Goal: Navigation & Orientation: Understand site structure

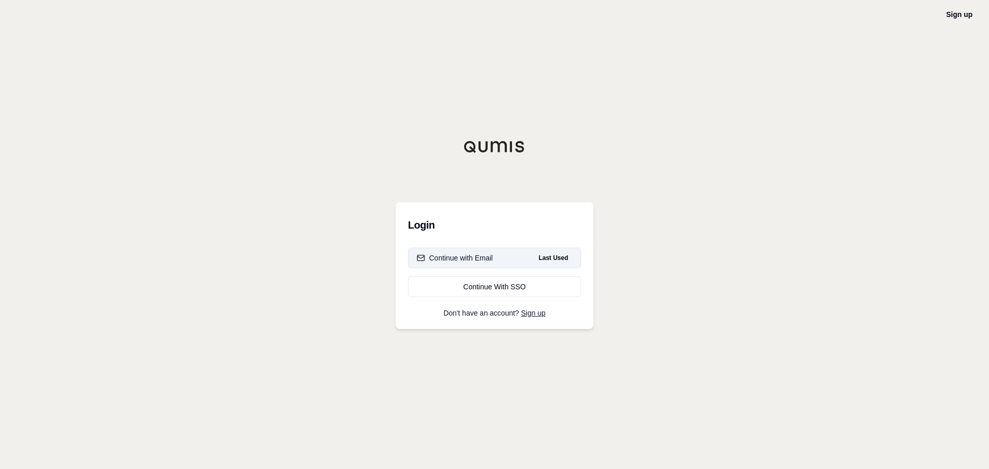
click at [476, 265] on button "Continue with Email Last Used" at bounding box center [494, 258] width 173 height 21
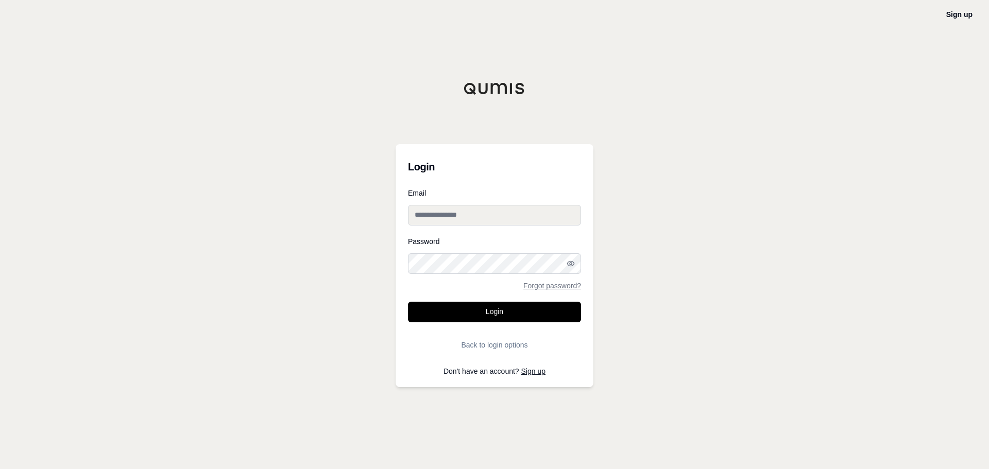
type input "**********"
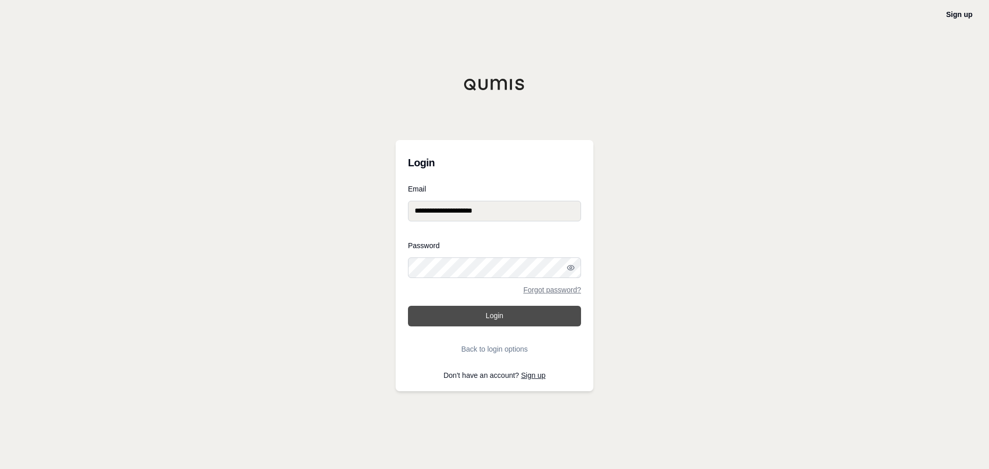
click at [541, 321] on button "Login" at bounding box center [494, 316] width 173 height 21
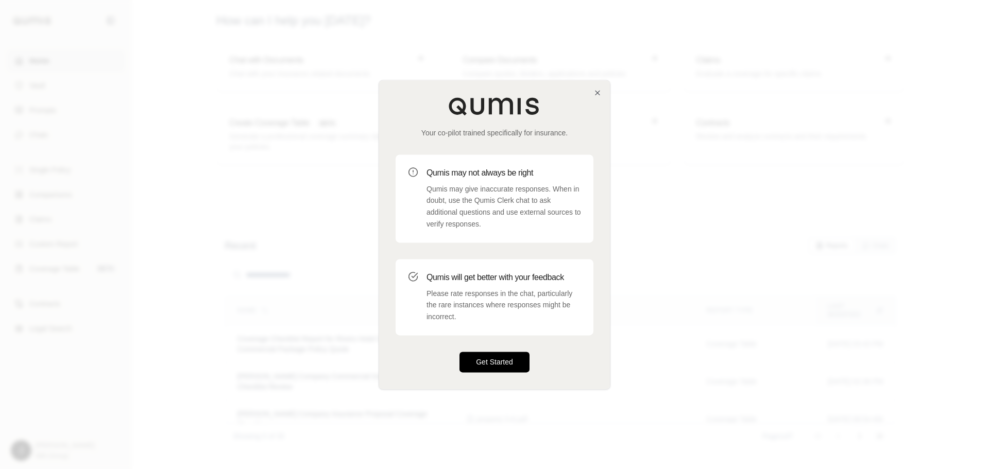
click at [518, 360] on button "Get Started" at bounding box center [494, 362] width 70 height 21
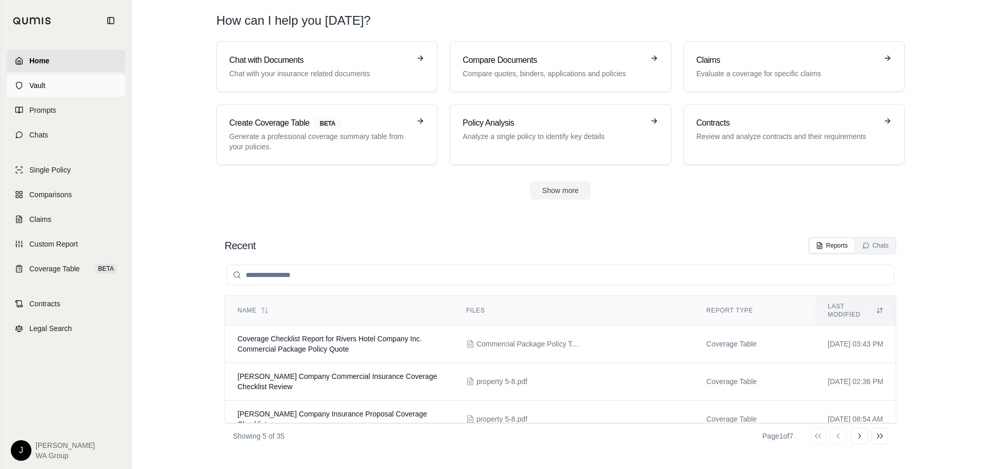
click at [26, 95] on link "Vault" at bounding box center [66, 85] width 118 height 23
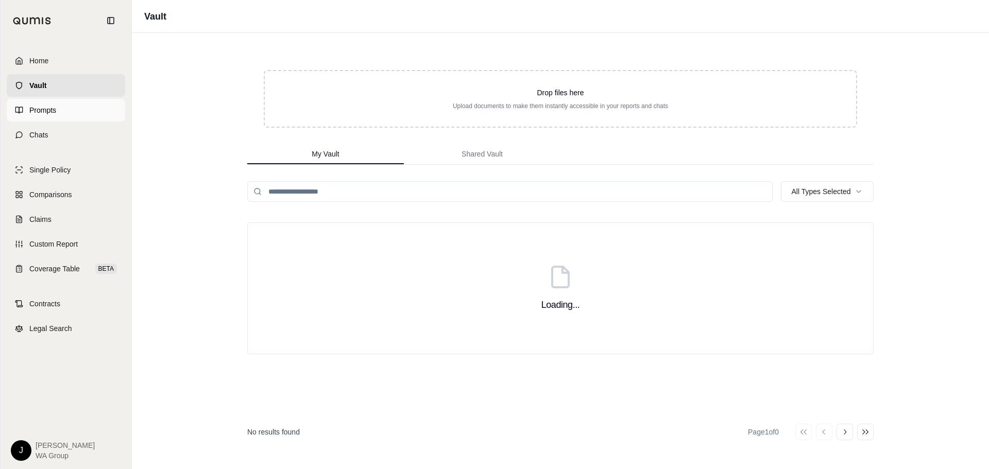
click at [29, 107] on span "Prompts" at bounding box center [42, 110] width 27 height 10
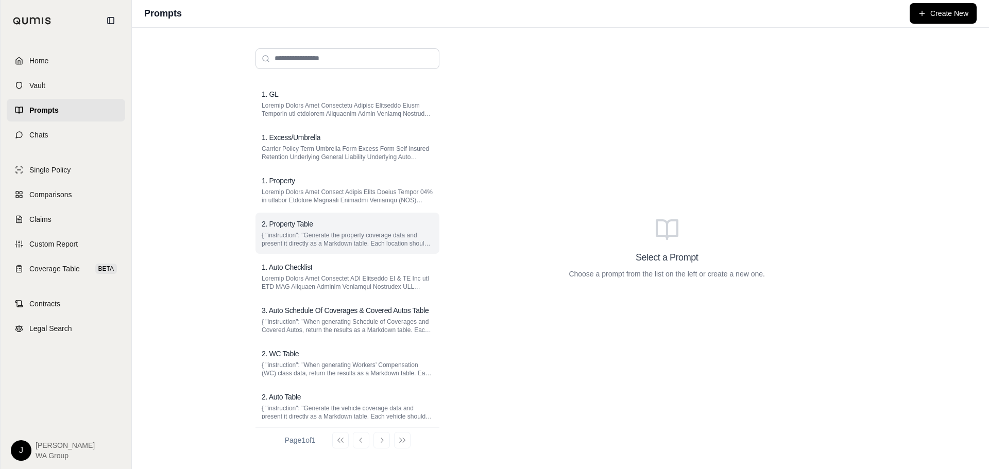
scroll to position [88, 0]
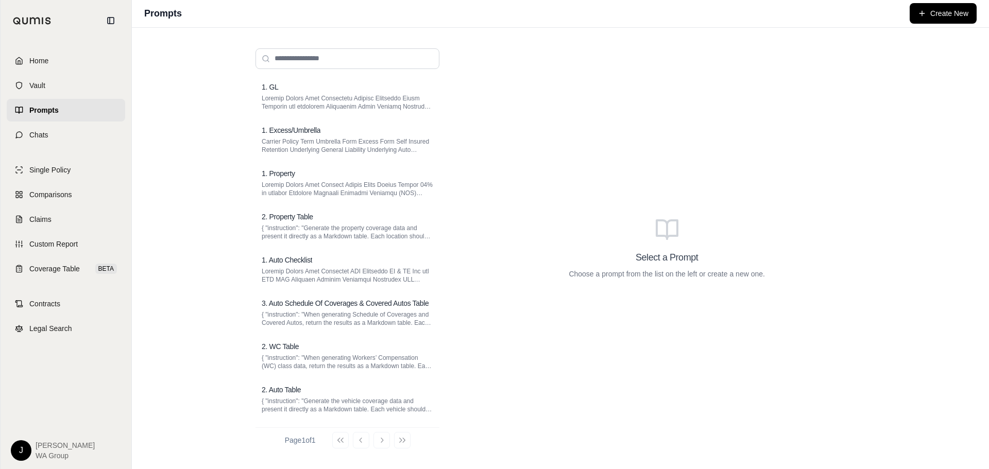
click at [386, 438] on div "Go to first page Go to previous page Go to next page Go to last page" at bounding box center [371, 440] width 78 height 16
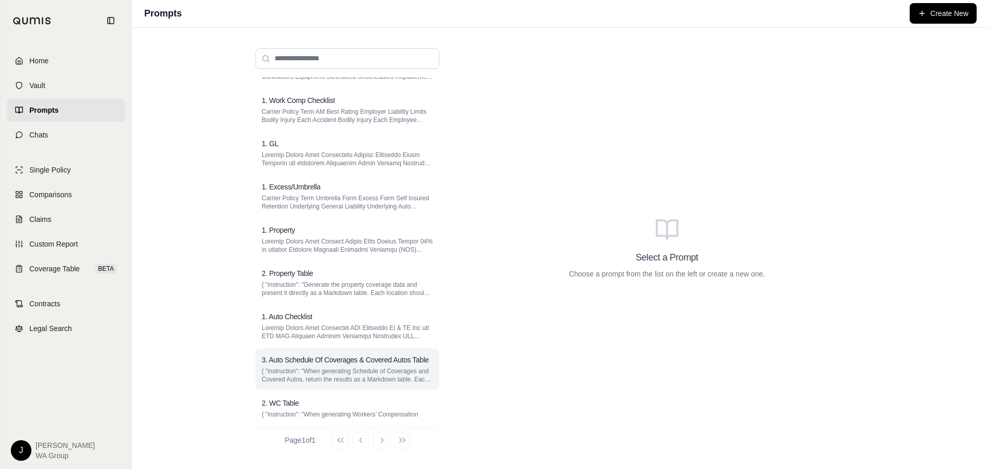
scroll to position [0, 0]
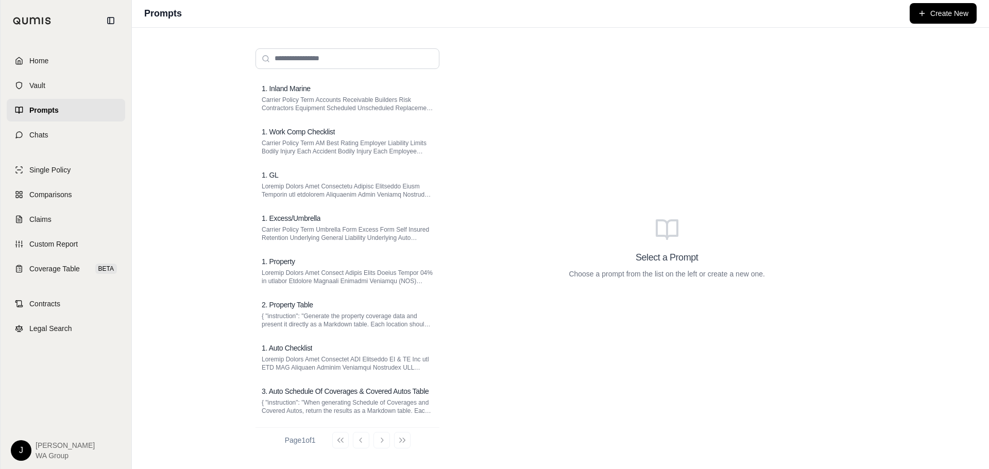
click at [195, 240] on div "1. Inland Marine Carrier Policy Term Accounts Receivable Builders Risk Contract…" at bounding box center [560, 249] width 857 height 442
click at [60, 304] on span "Contracts" at bounding box center [44, 304] width 31 height 10
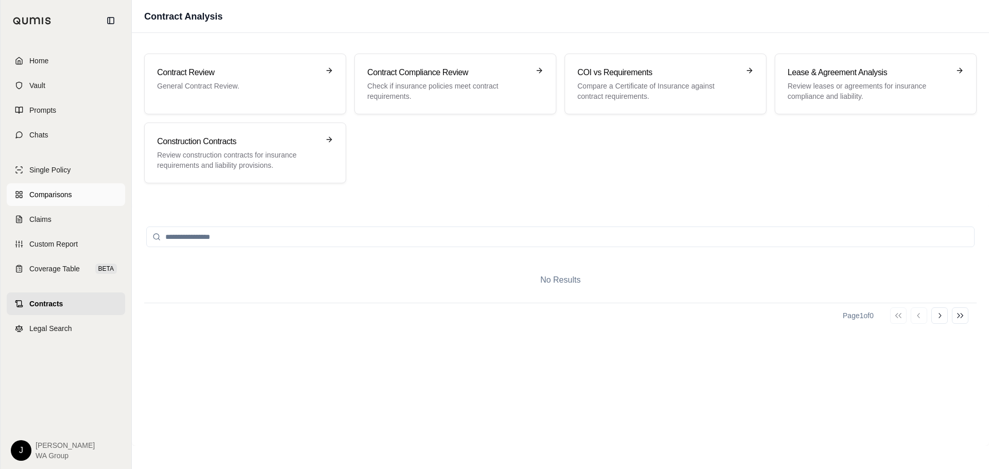
click at [59, 199] on span "Comparisons" at bounding box center [50, 194] width 42 height 10
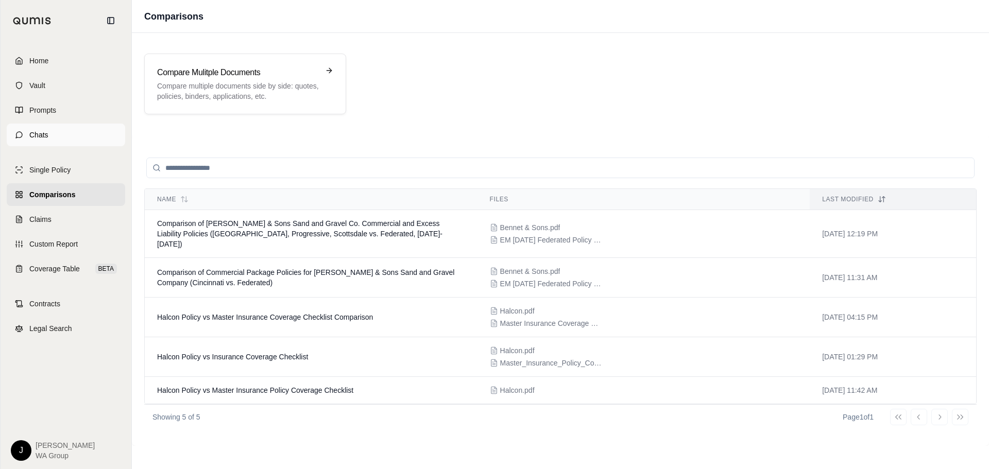
click at [33, 137] on span "Chats" at bounding box center [38, 135] width 19 height 10
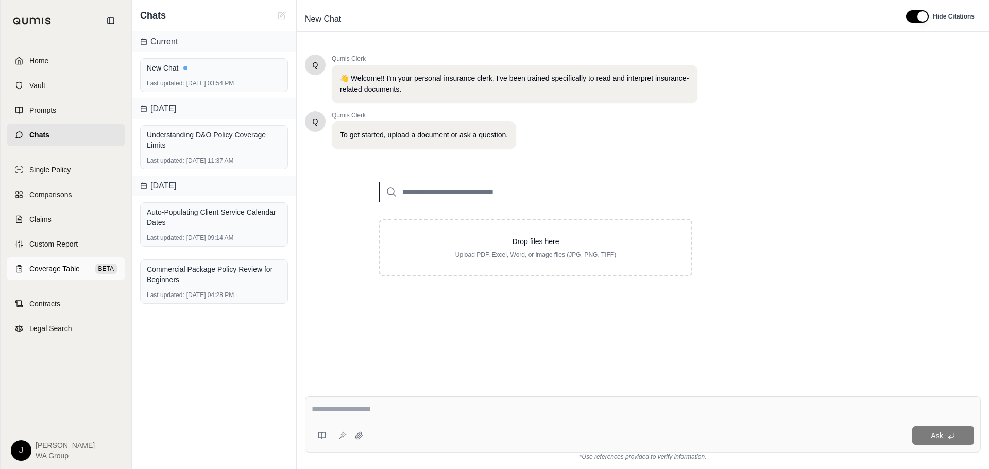
click at [38, 271] on span "Coverage Table" at bounding box center [54, 269] width 50 height 10
